Goal: Task Accomplishment & Management: Use online tool/utility

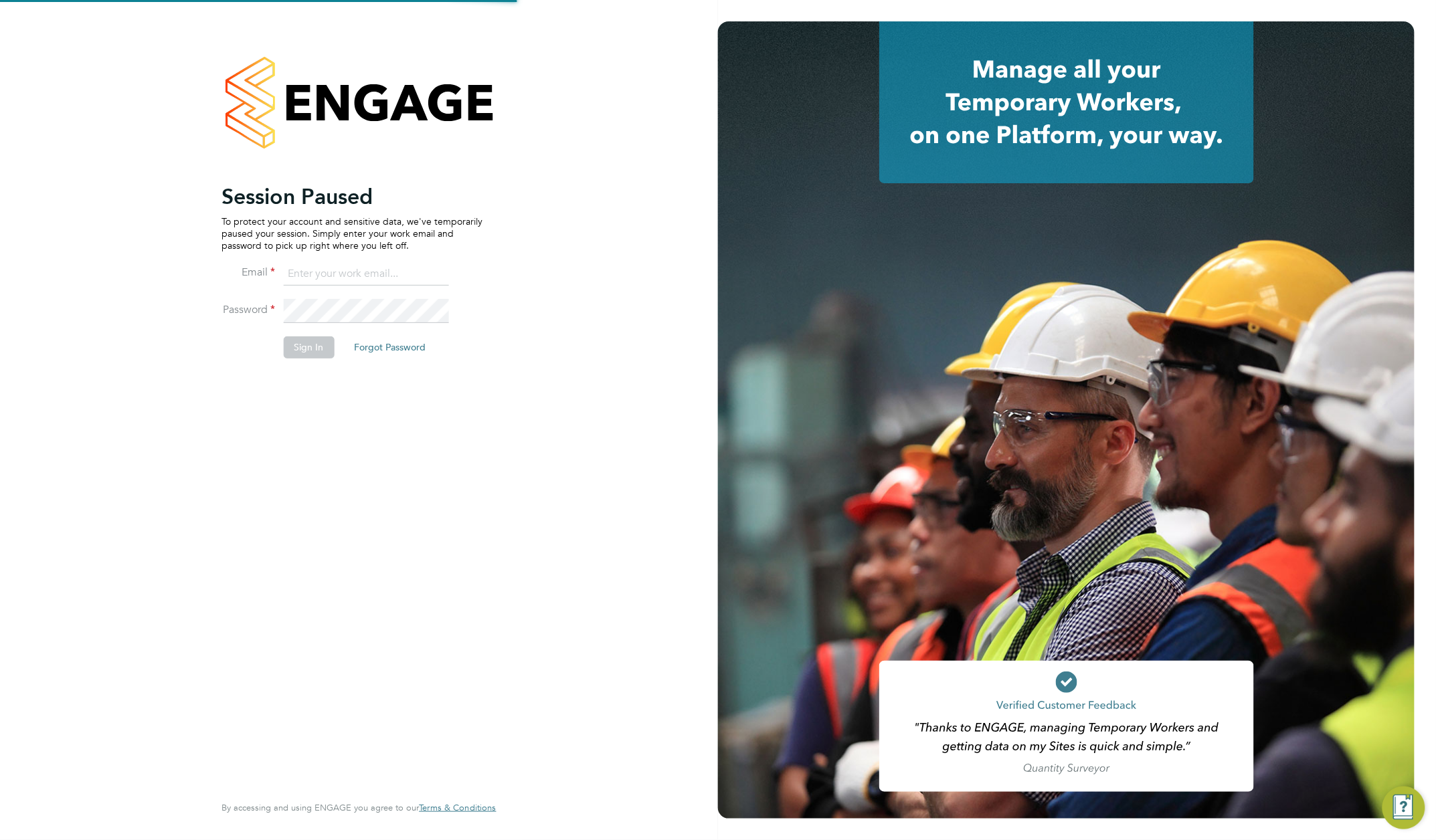
type input "[PERSON_NAME][EMAIL_ADDRESS][DOMAIN_NAME]"
click at [296, 346] on button "Sign In" at bounding box center [308, 347] width 51 height 21
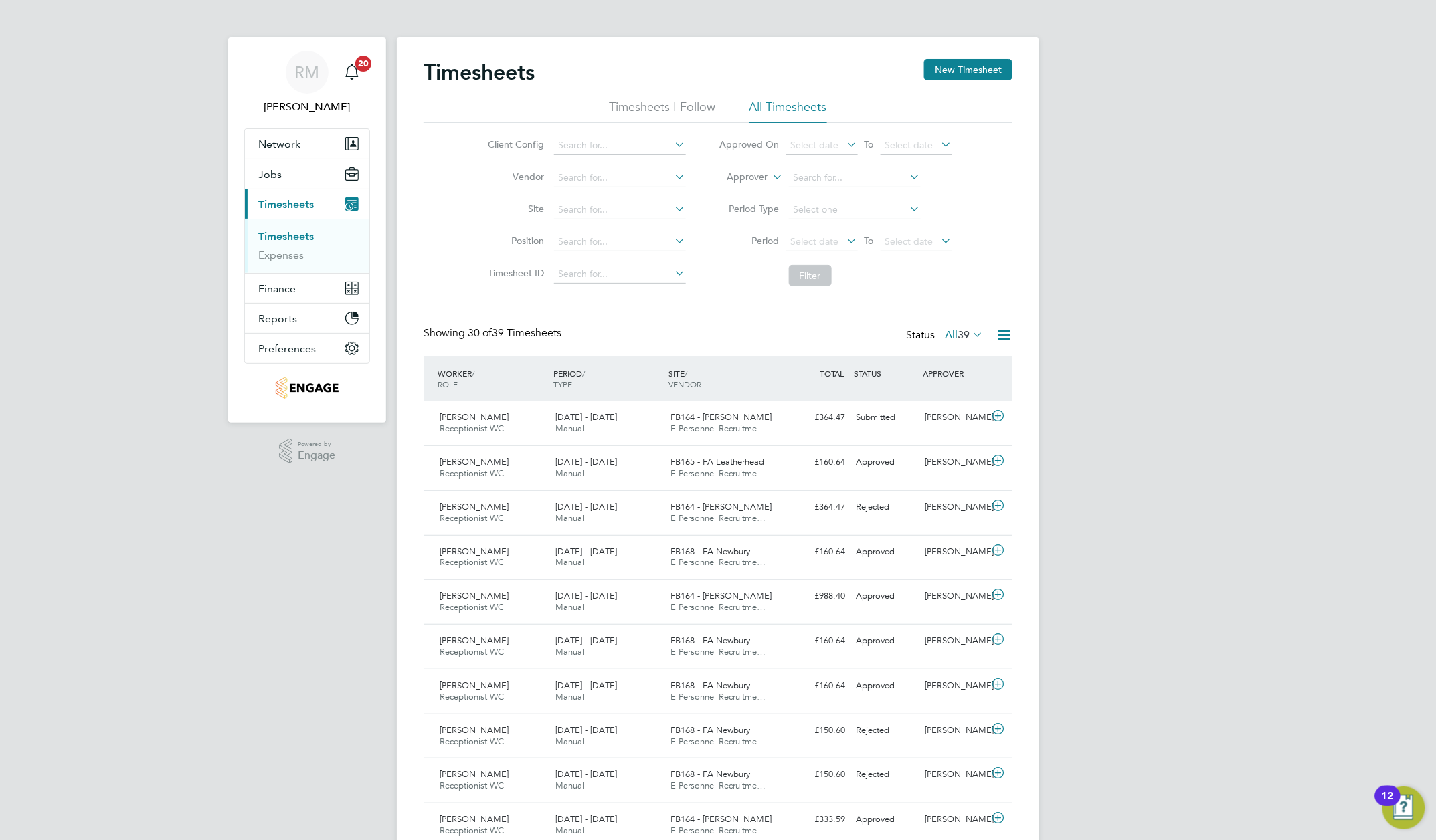
click at [282, 236] on link "Timesheets" at bounding box center [286, 236] width 55 height 13
click at [939, 73] on button "New Timesheet" at bounding box center [968, 69] width 88 height 21
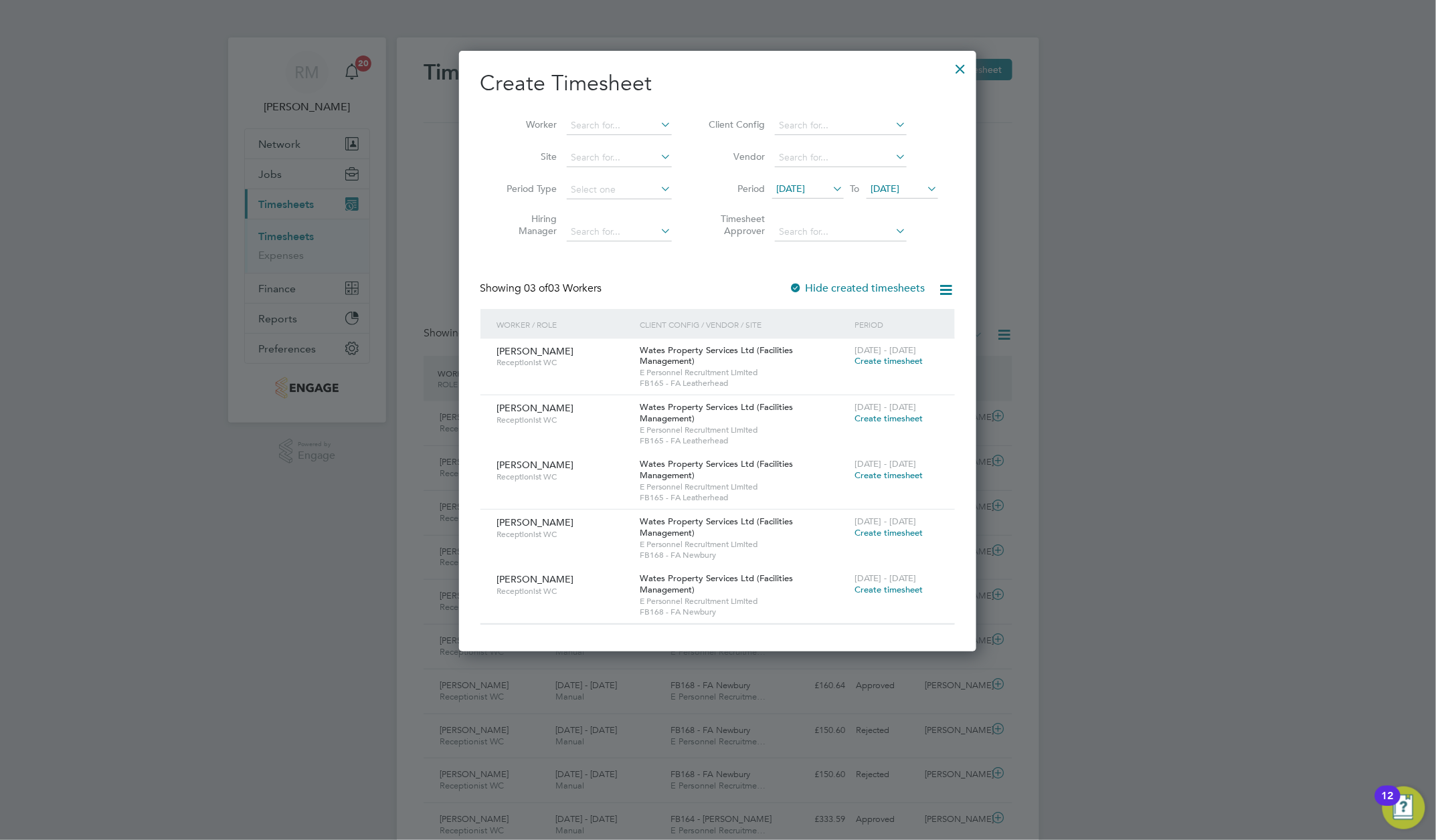
click at [831, 198] on icon at bounding box center [831, 188] width 0 height 18
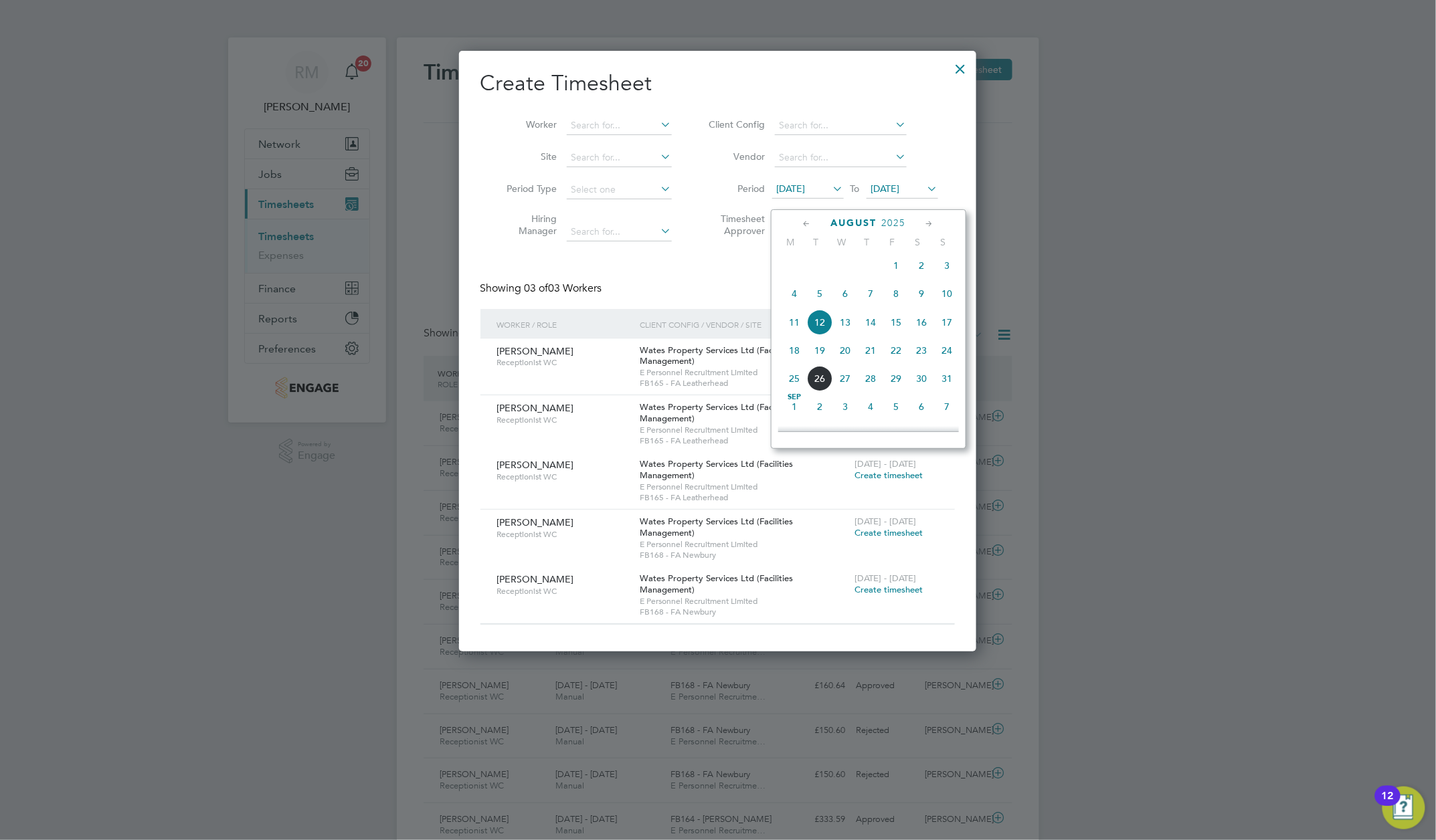
click at [795, 356] on span "18" at bounding box center [794, 350] width 25 height 25
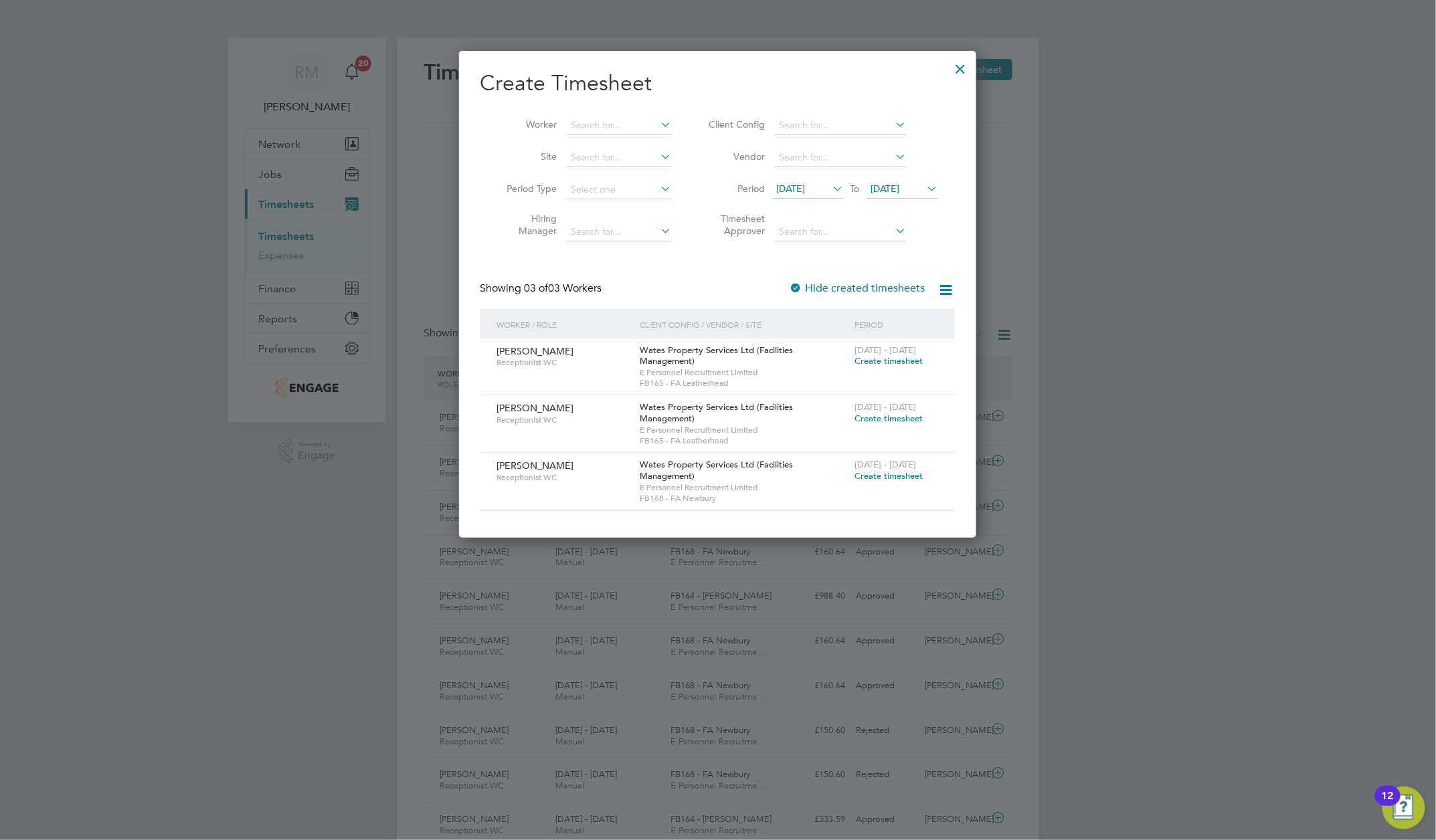
click at [925, 197] on icon at bounding box center [925, 188] width 0 height 18
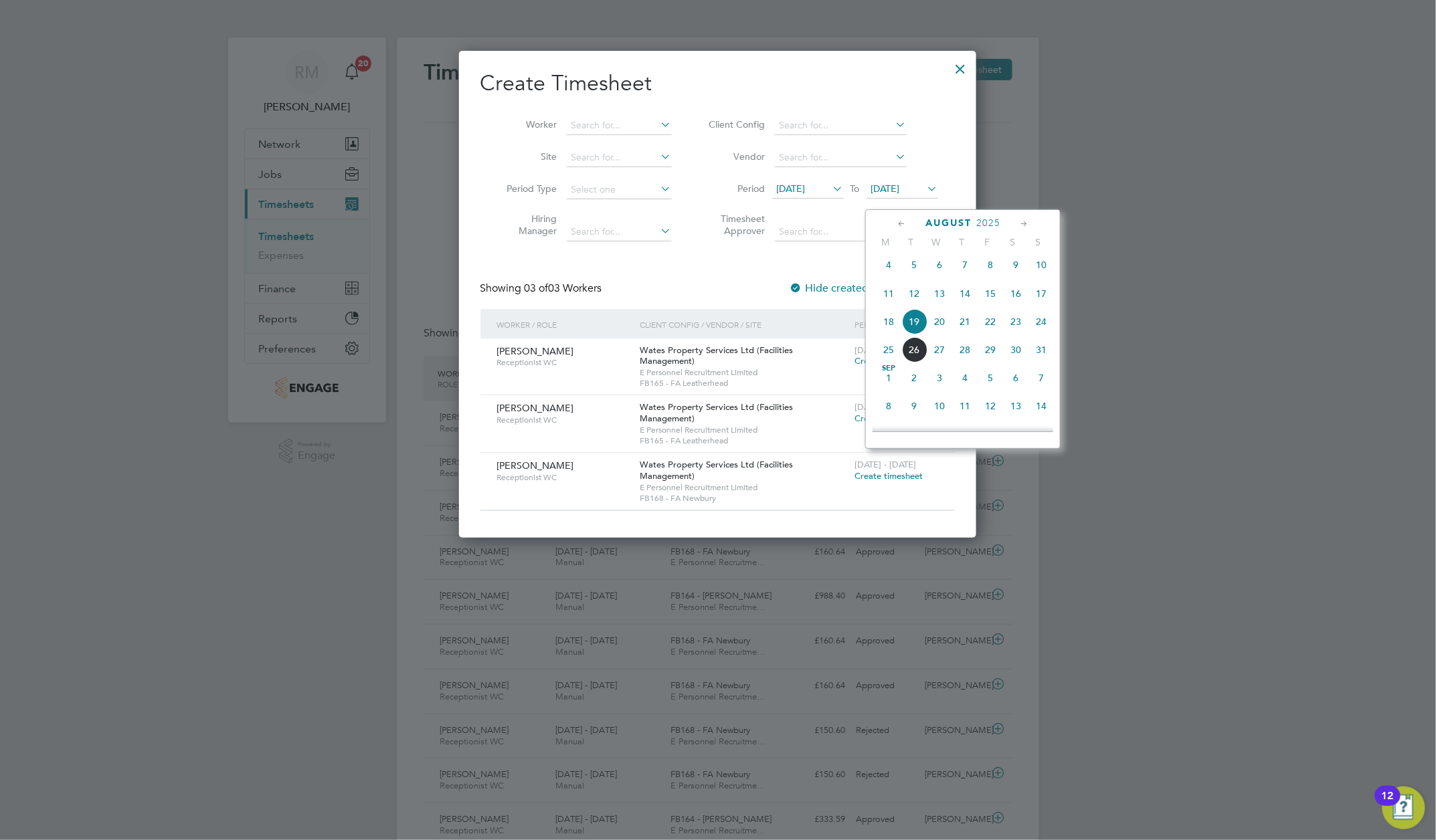
click at [1042, 327] on span "24" at bounding box center [1040, 322] width 25 height 25
